Goal: Information Seeking & Learning: Learn about a topic

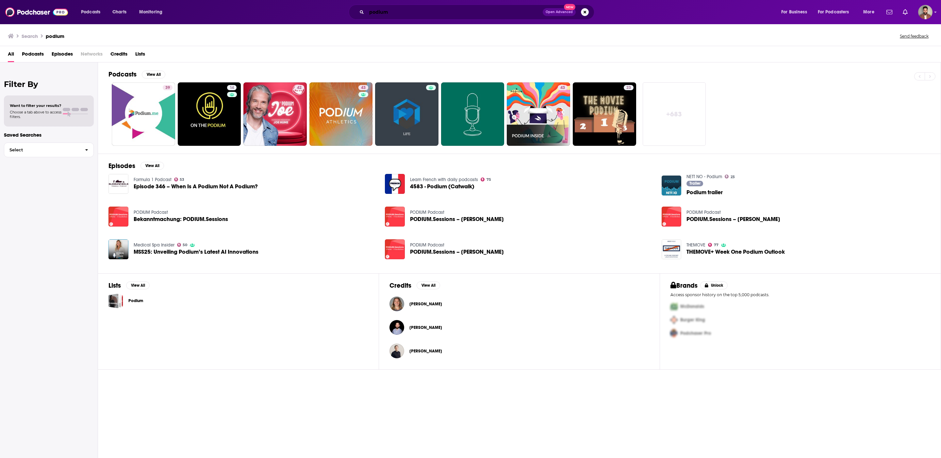
click at [469, 11] on input "podium" at bounding box center [455, 12] width 176 height 10
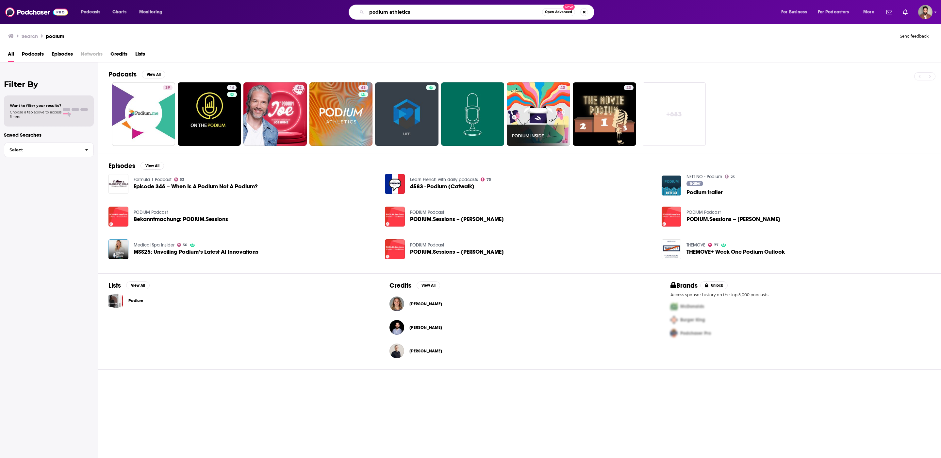
type input "podium athletics"
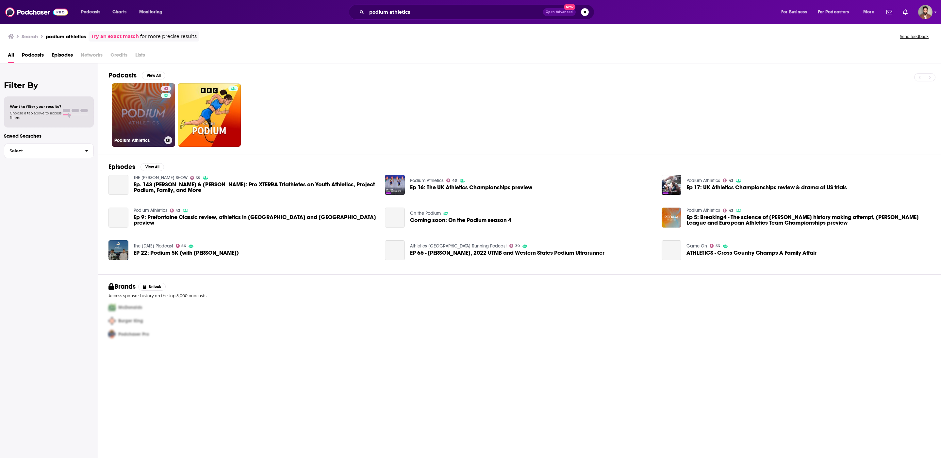
click at [134, 123] on link "43 Podium Athletics" at bounding box center [143, 114] width 63 height 63
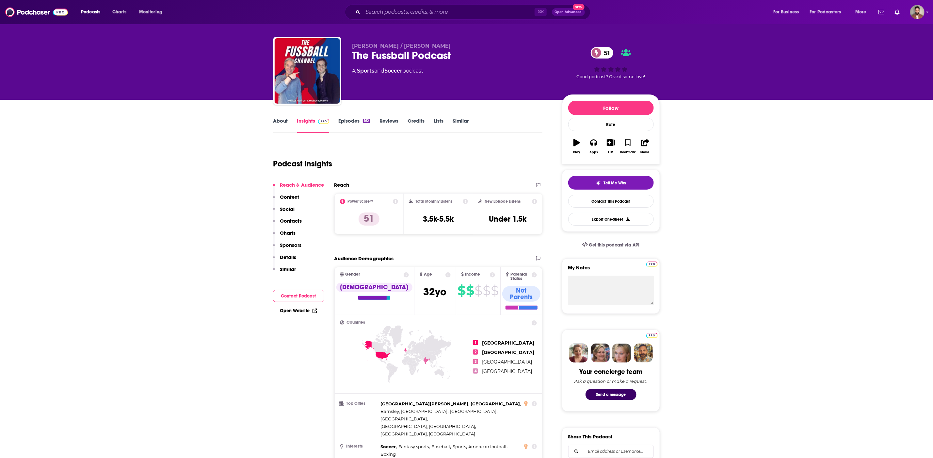
scroll to position [8, 0]
